Goal: Information Seeking & Learning: Understand process/instructions

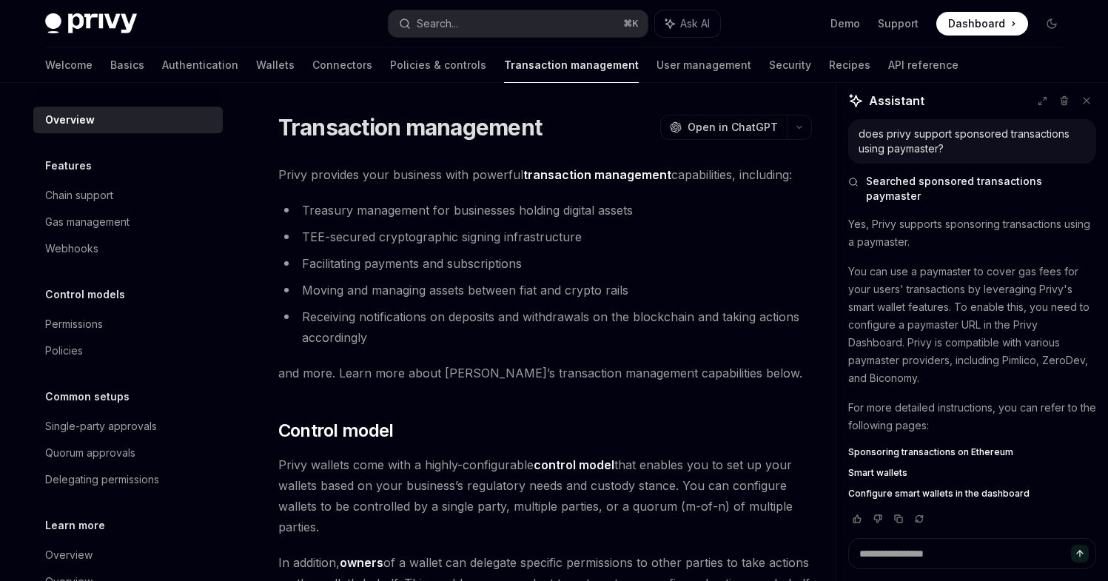
click at [993, 7] on div "Privy Docs home page Search... ⌘ K Ask AI Demo Support Dashboard Dashboard Sear…" at bounding box center [554, 23] width 1019 height 47
click at [980, 36] on div "Privy Docs home page Search... ⌘ K Ask AI Demo Support Dashboard Dashboard Sear…" at bounding box center [554, 23] width 1019 height 47
click at [981, 30] on span "Dashboard" at bounding box center [976, 23] width 57 height 15
click at [162, 68] on link "Authentication" at bounding box center [200, 65] width 76 height 36
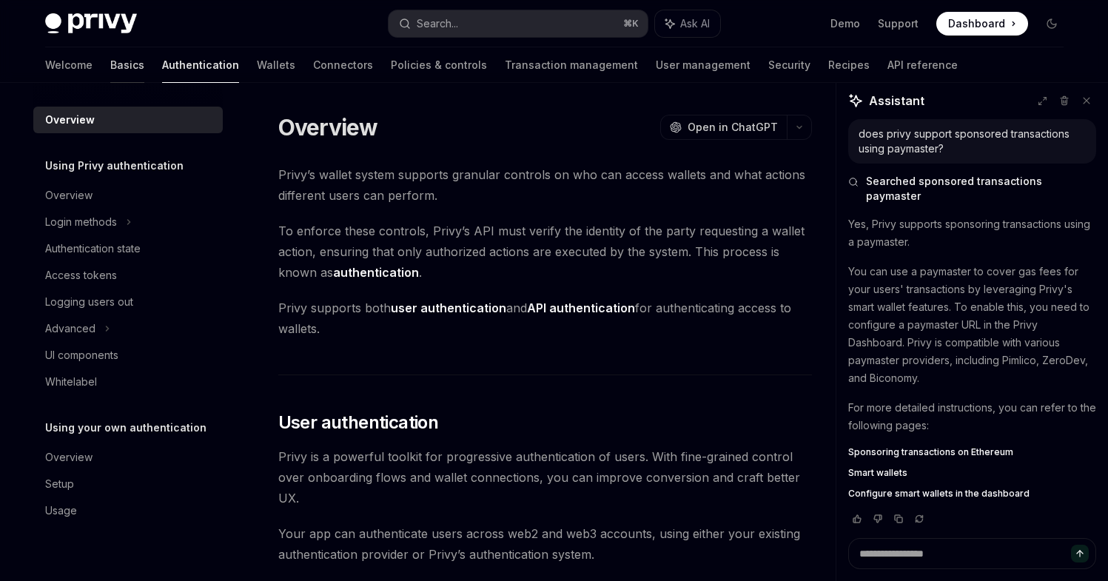
click at [110, 56] on link "Basics" at bounding box center [127, 65] width 34 height 36
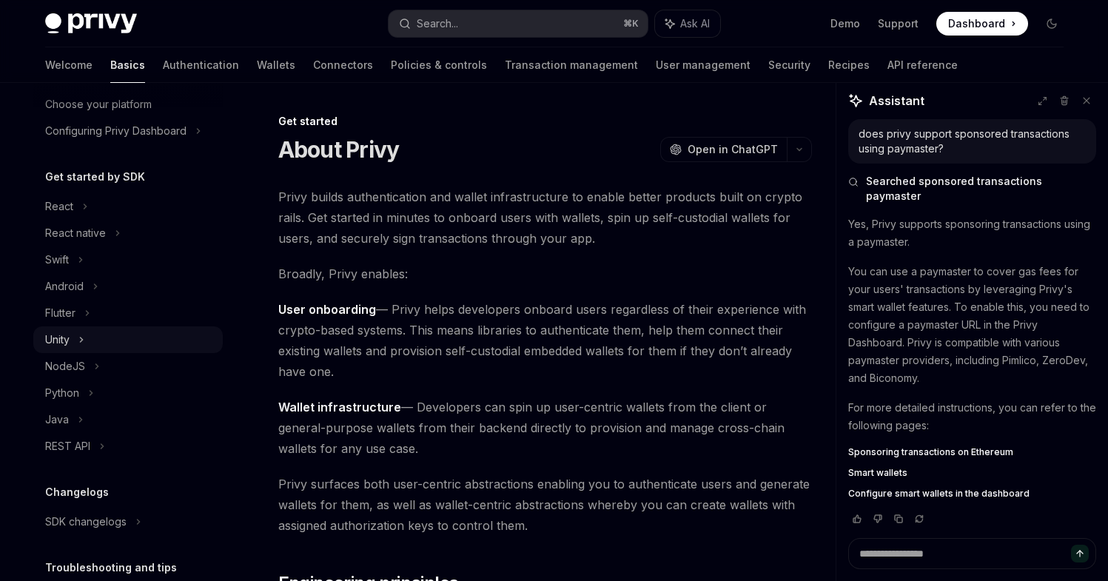
scroll to position [95, 0]
click at [94, 357] on icon at bounding box center [97, 366] width 6 height 18
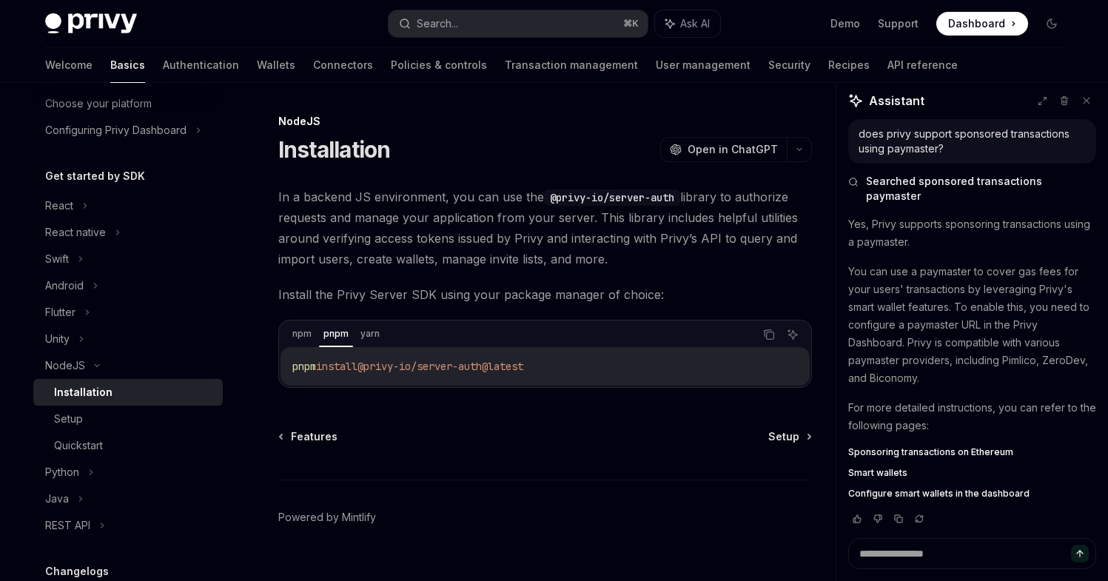
drag, startPoint x: 375, startPoint y: 369, endPoint x: 546, endPoint y: 366, distance: 171.8
click at [523, 366] on span "@privy-io/server-auth@latest" at bounding box center [441, 366] width 166 height 13
copy span "@privy-io/server-auth@latest"
click at [110, 226] on div "React native" at bounding box center [128, 232] width 190 height 27
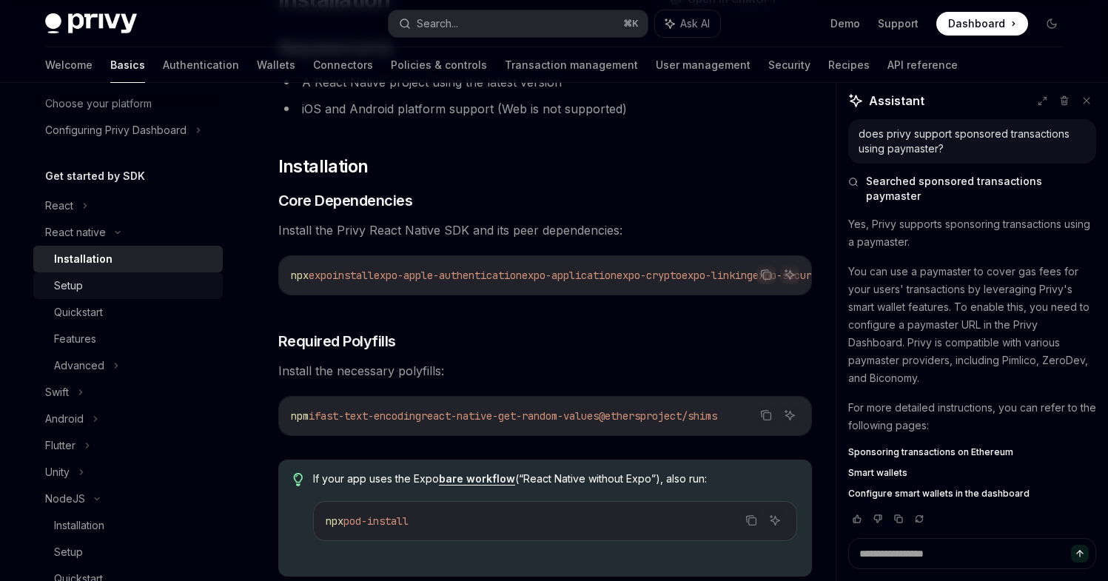
scroll to position [146, 0]
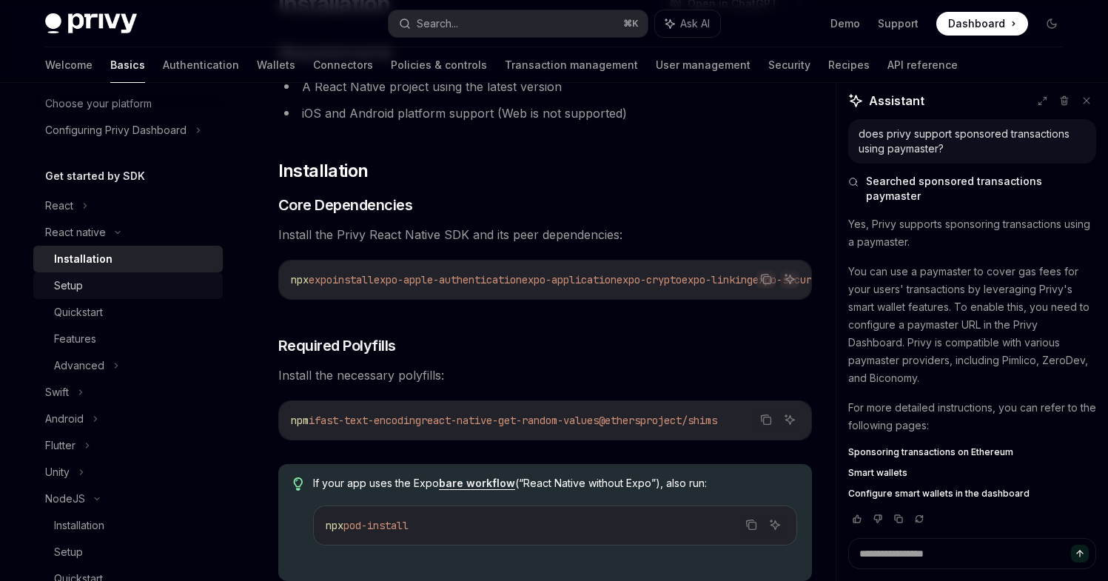
click at [76, 278] on div "Setup" at bounding box center [68, 286] width 29 height 18
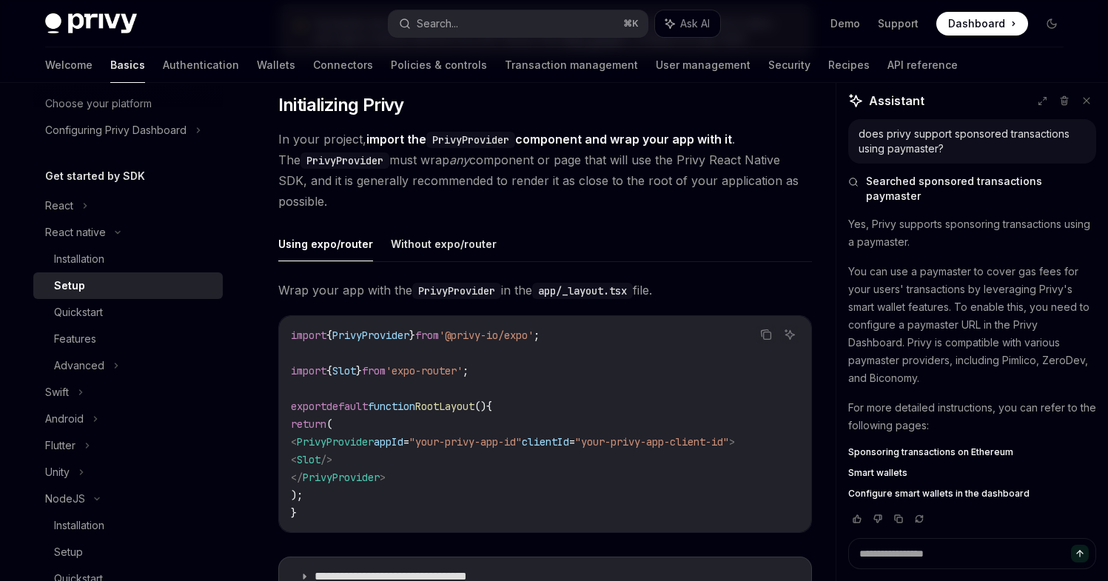
scroll to position [321, 0]
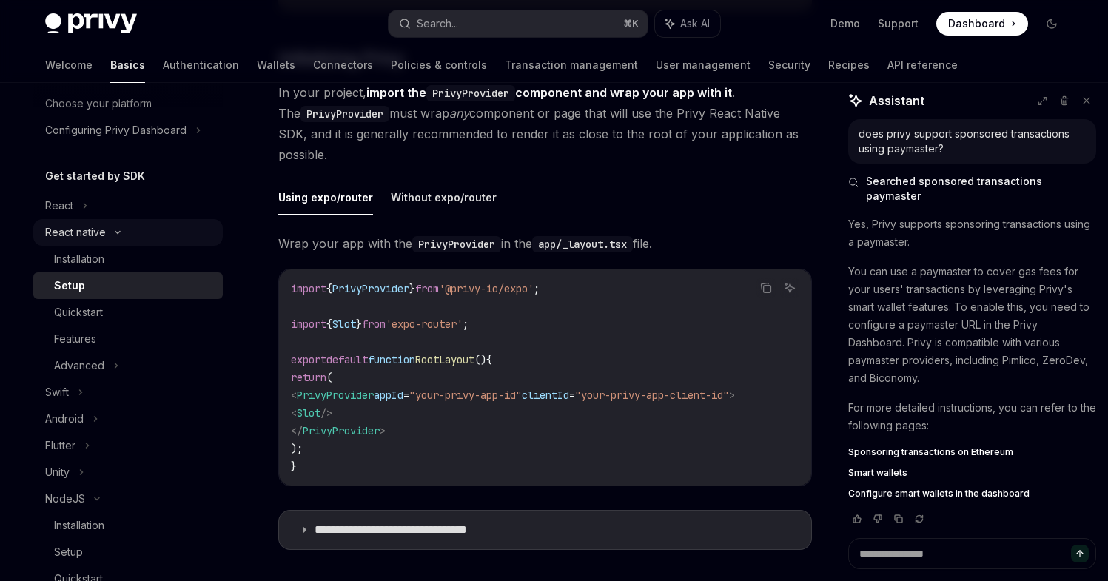
click at [118, 242] on div "React native" at bounding box center [128, 232] width 190 height 27
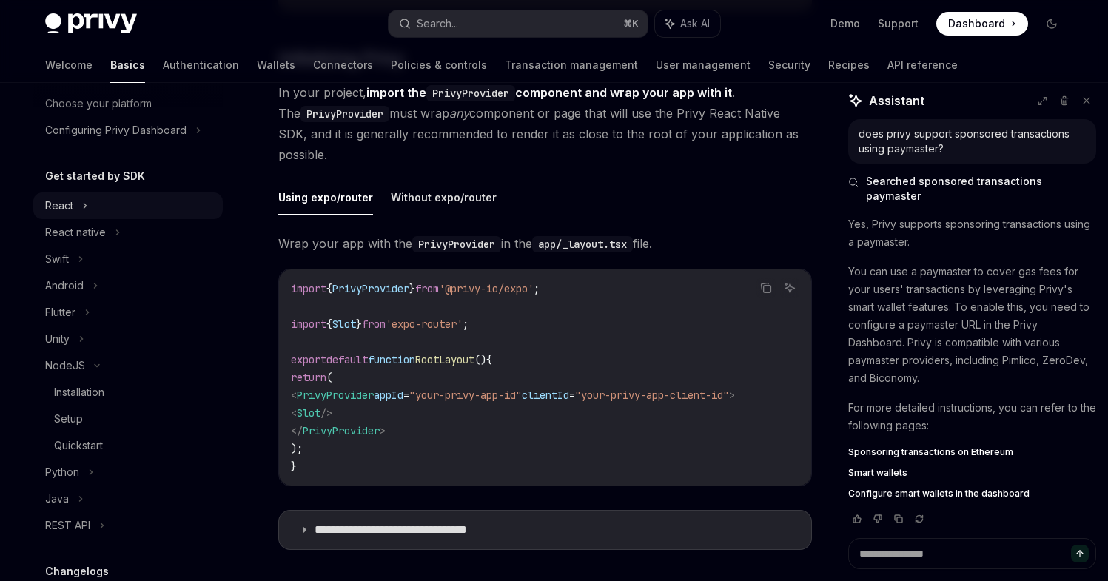
click at [110, 209] on div "React" at bounding box center [128, 205] width 190 height 27
type textarea "*"
